Goal: Information Seeking & Learning: Learn about a topic

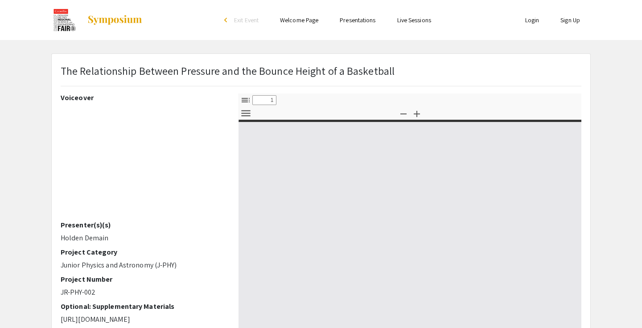
select select "custom"
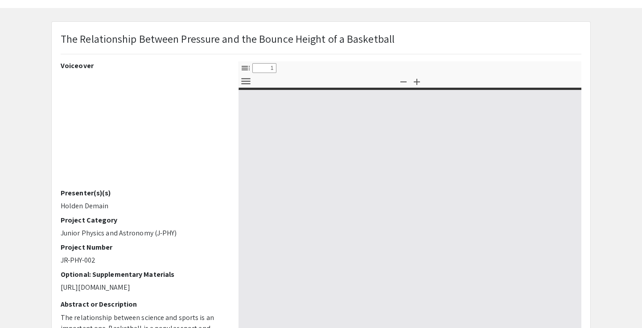
type input "0"
select select "custom"
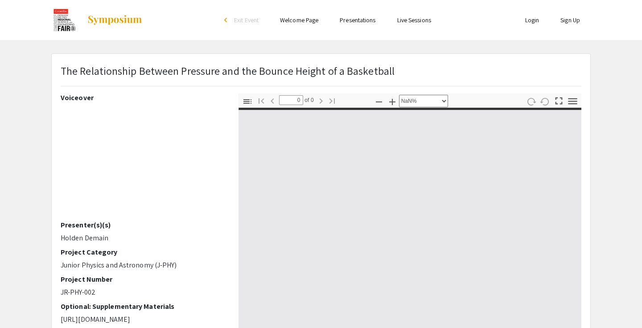
type input "1"
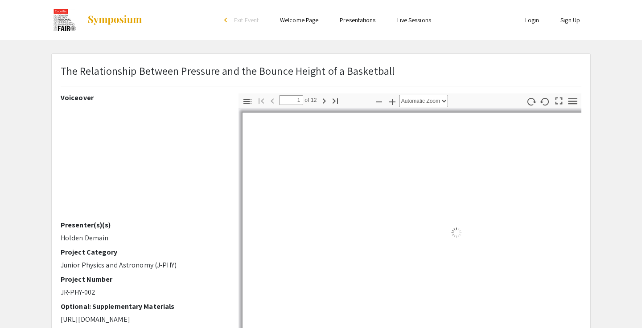
select select "auto"
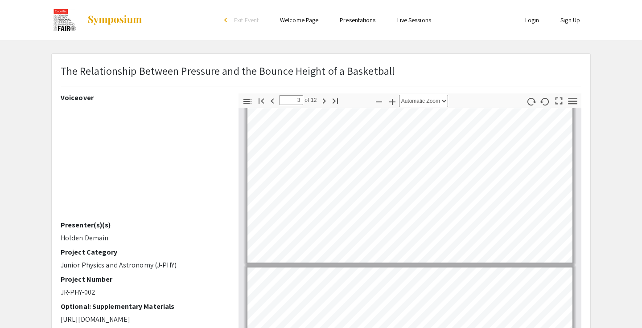
scroll to position [378, 0]
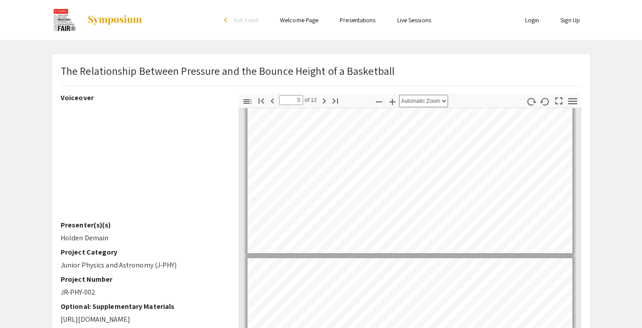
type input "6"
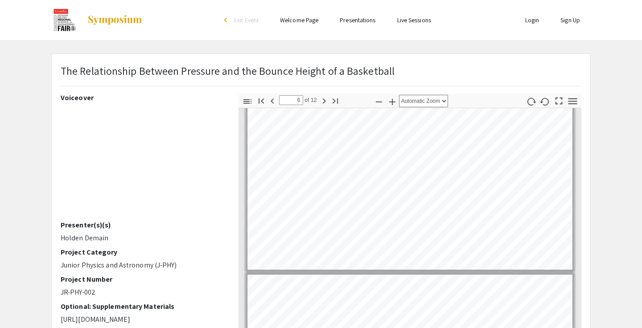
scroll to position [974, 0]
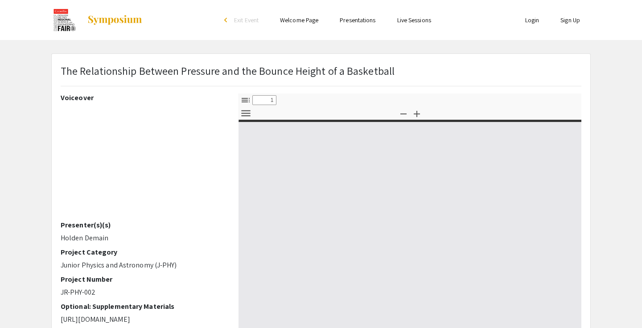
select select "custom"
type input "0"
select select "custom"
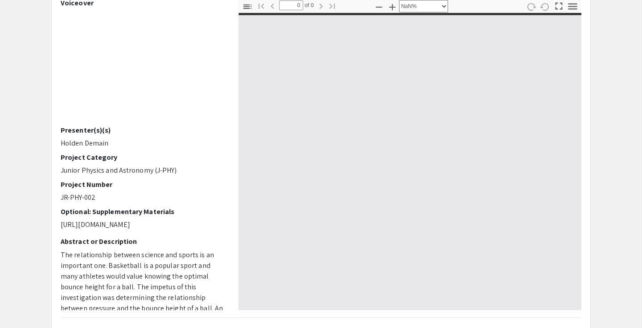
type input "1"
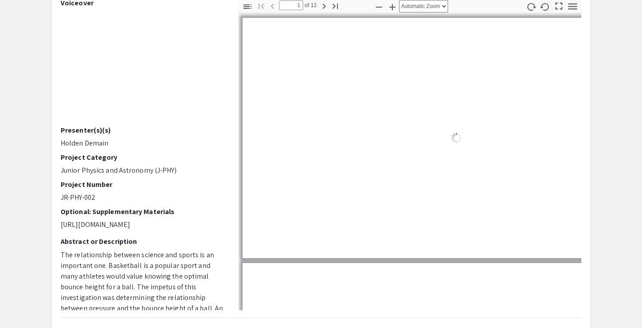
scroll to position [93, 0]
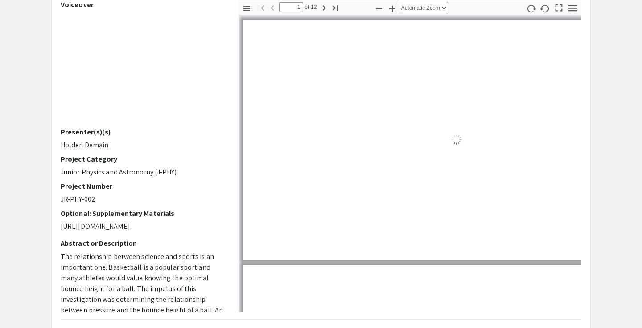
select select "auto"
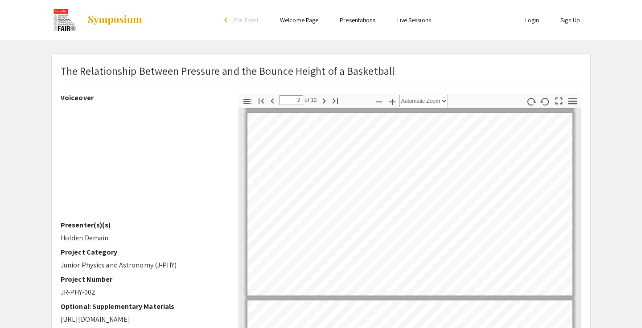
scroll to position [0, 0]
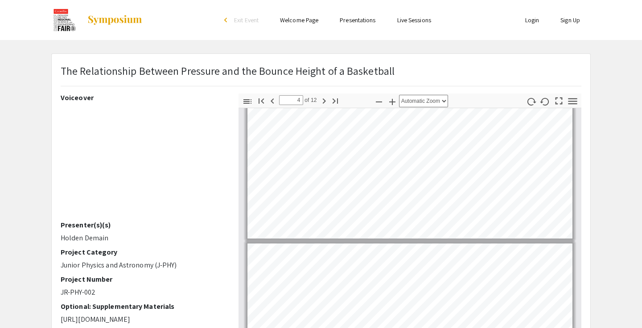
type input "5"
